Goal: Task Accomplishment & Management: Use online tool/utility

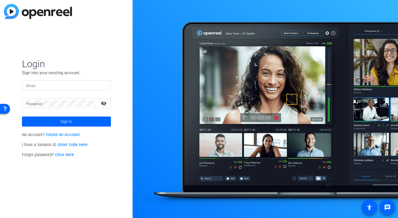
click at [50, 85] on input "Email" at bounding box center [66, 85] width 80 height 7
type input "[PERSON_NAME][EMAIL_ADDRESS][PERSON_NAME][DOMAIN_NAME]"
click at [22, 116] on button "Sign in" at bounding box center [66, 121] width 89 height 10
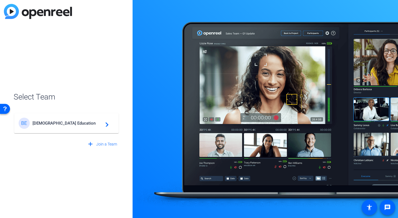
click at [52, 124] on span "[DEMOGRAPHIC_DATA] Education" at bounding box center [68, 122] width 70 height 5
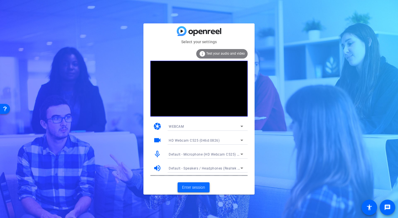
click at [193, 188] on span "Enter session" at bounding box center [193, 187] width 23 height 6
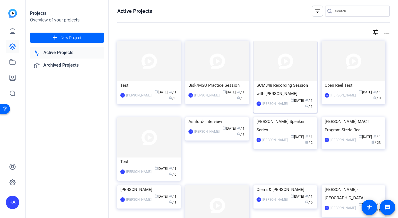
click at [280, 76] on img at bounding box center [286, 61] width 64 height 40
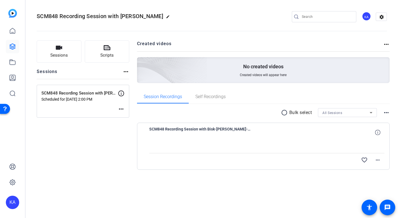
click at [82, 92] on p "SCM848 Recording Session with [PERSON_NAME]" at bounding box center [79, 93] width 77 height 6
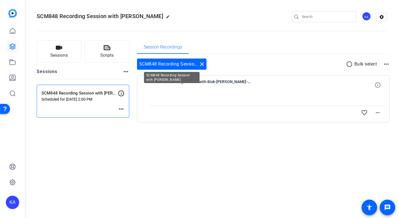
click at [171, 63] on div "SCM848 Recording Session with Bisk close" at bounding box center [172, 63] width 70 height 11
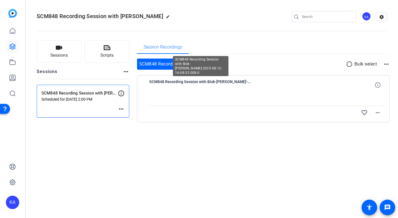
click at [184, 80] on span "SCM848 Recording Session with Bisk-[PERSON_NAME]-2025-08-12-14-08-52-008-0" at bounding box center [200, 84] width 103 height 13
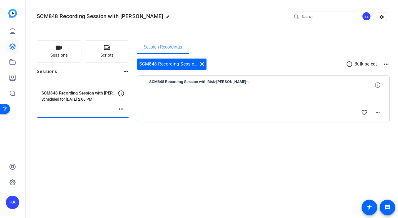
click at [124, 109] on mat-icon "more_horiz" at bounding box center [121, 108] width 7 height 7
click at [175, 155] on div at bounding box center [199, 109] width 398 height 218
